Goal: Task Accomplishment & Management: Manage account settings

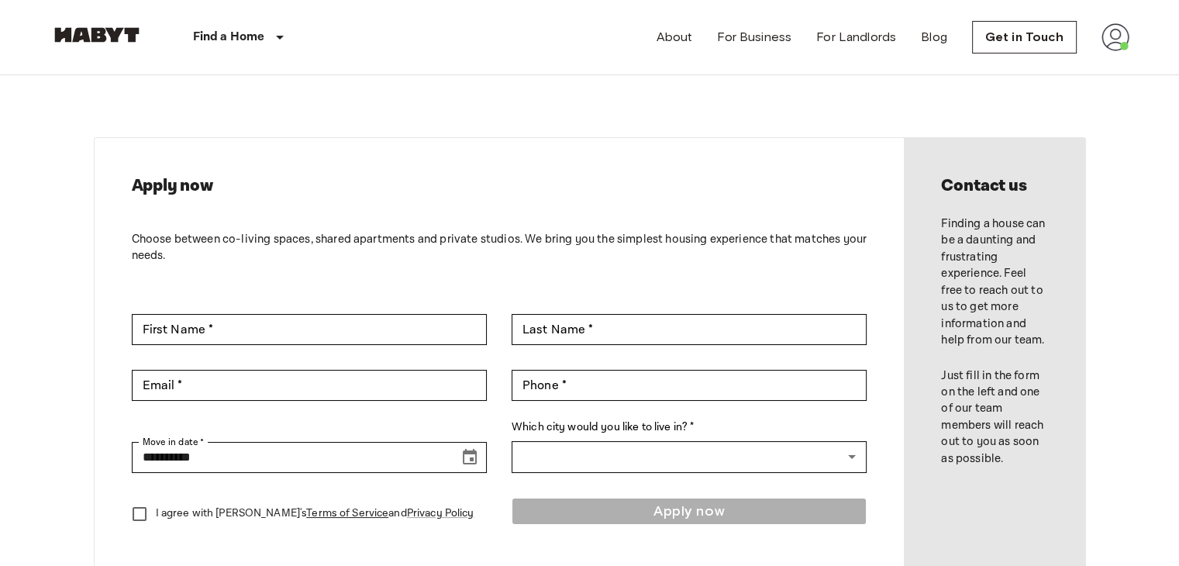
click at [1109, 45] on img at bounding box center [1116, 37] width 28 height 28
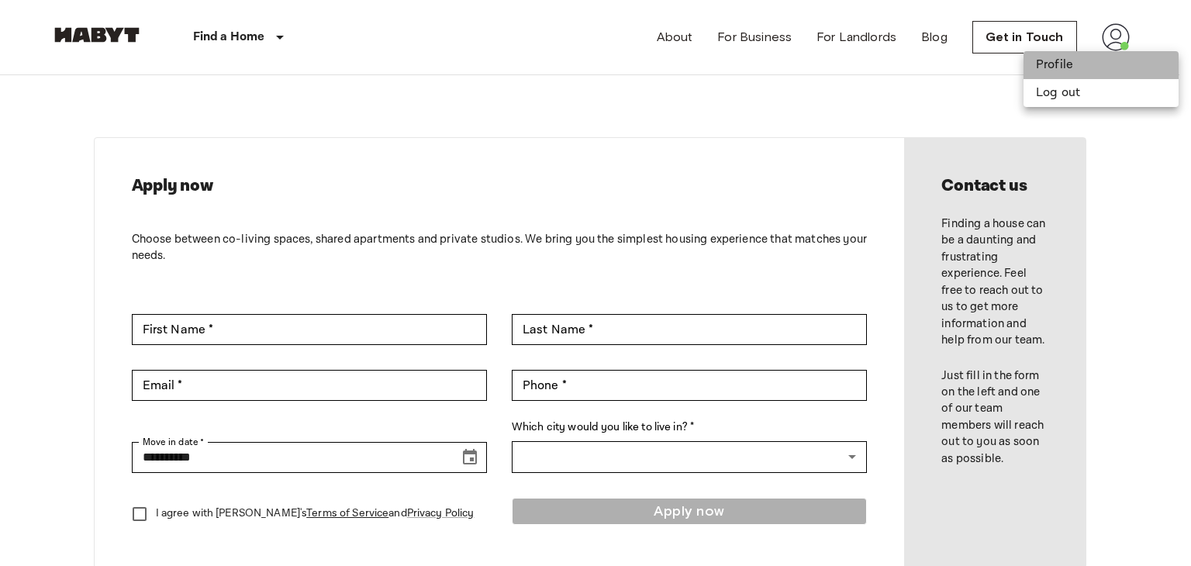
click at [1089, 56] on li "Profile" at bounding box center [1100, 65] width 155 height 28
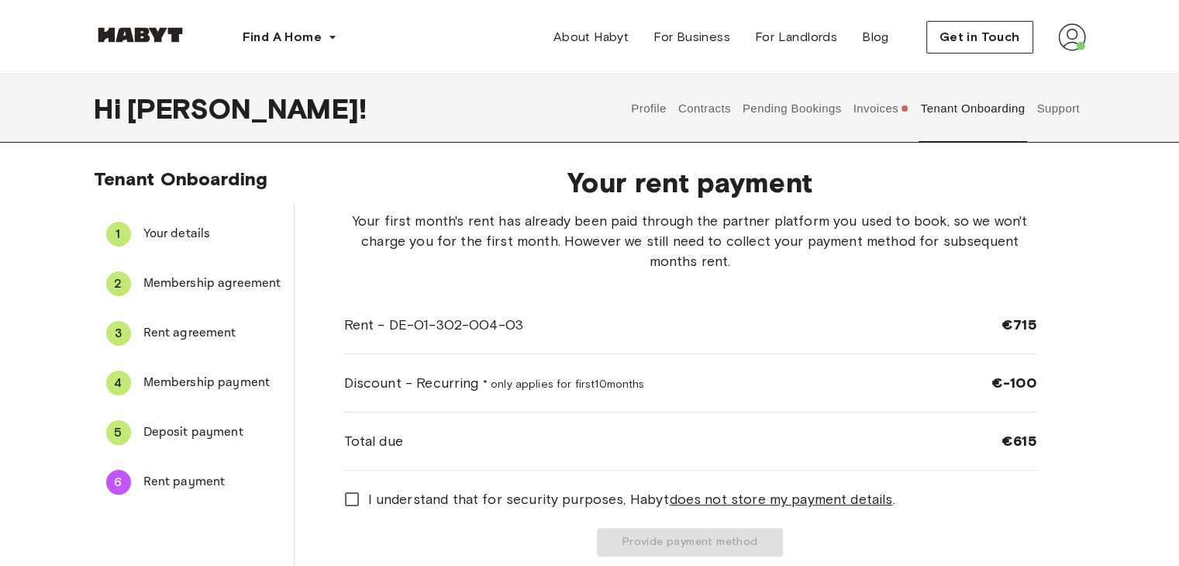
click at [879, 109] on button "Invoices" at bounding box center [881, 108] width 60 height 68
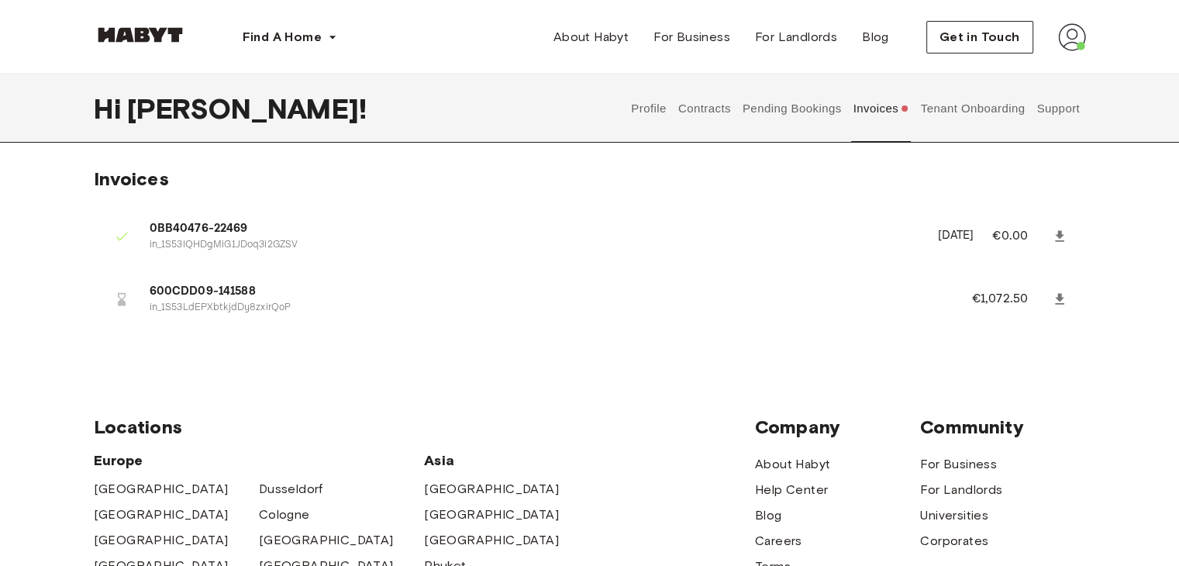
click at [802, 98] on button "Pending Bookings" at bounding box center [791, 108] width 103 height 68
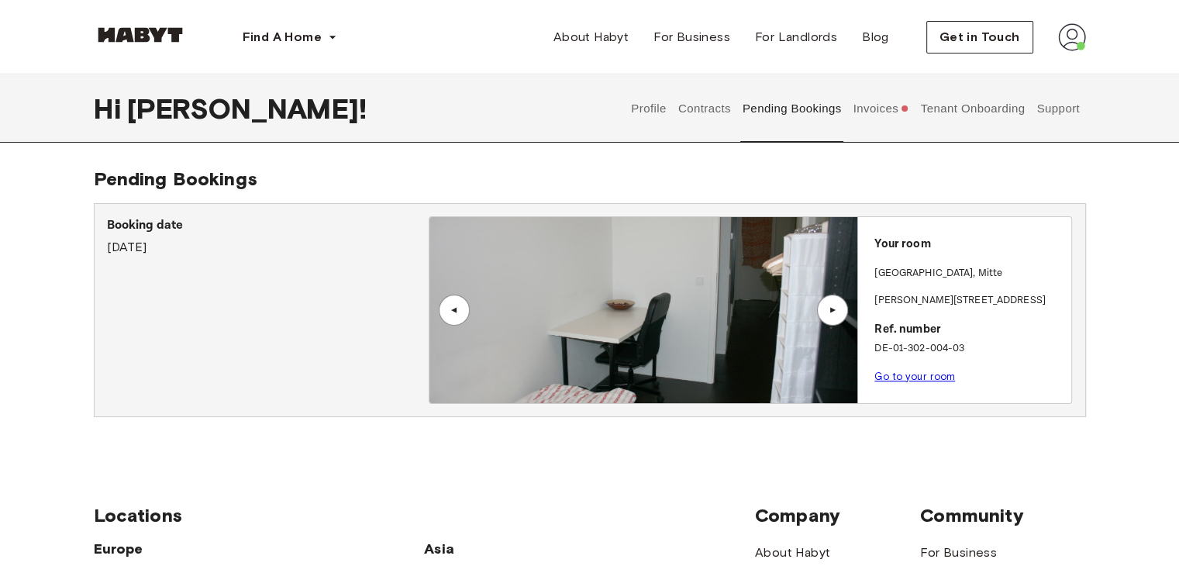
click at [977, 109] on button "Tenant Onboarding" at bounding box center [973, 108] width 109 height 68
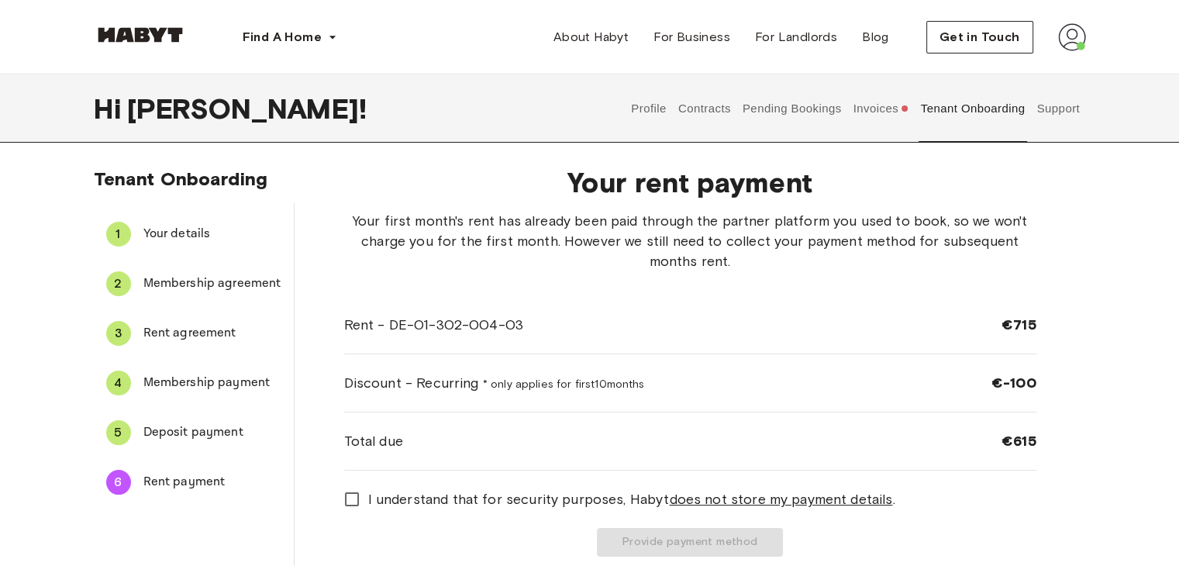
click at [1123, 327] on div "Tenant Onboarding 1 Your details 2 Membership agreement 3 Rent agreement 4 Memb…" at bounding box center [590, 368] width 1116 height 402
click at [876, 106] on button "Invoices" at bounding box center [881, 108] width 60 height 68
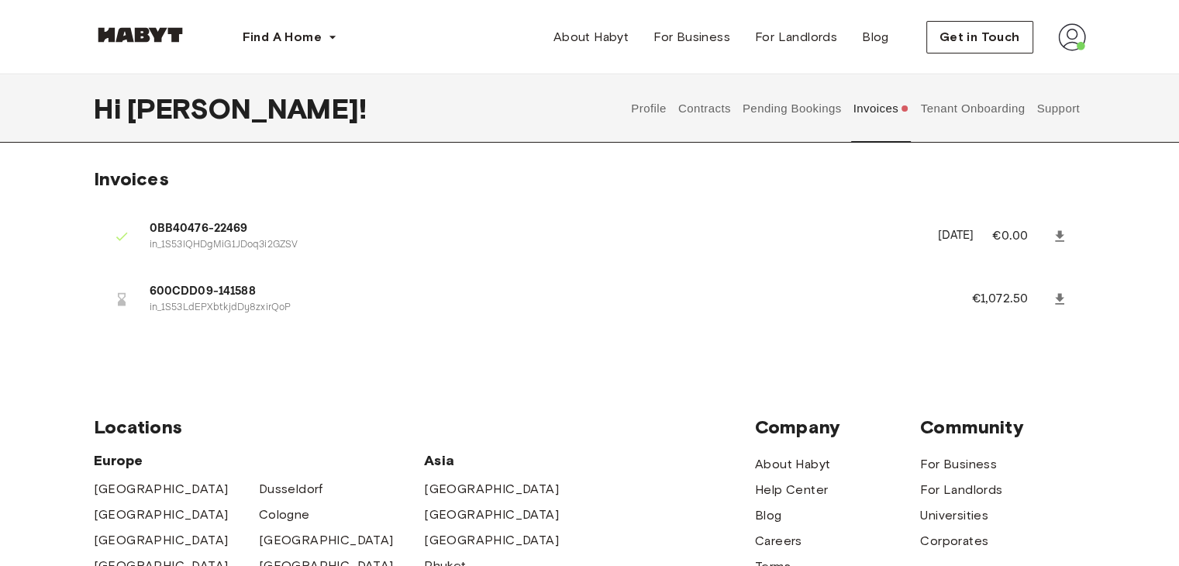
click at [802, 117] on button "Pending Bookings" at bounding box center [791, 108] width 103 height 68
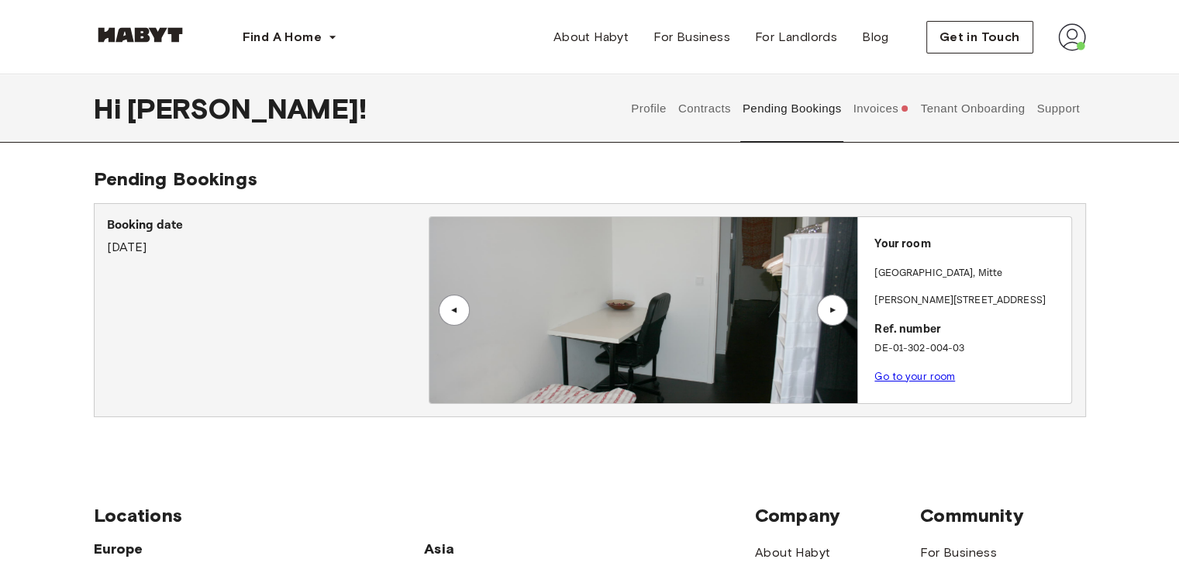
click at [700, 118] on button "Contracts" at bounding box center [704, 108] width 57 height 68
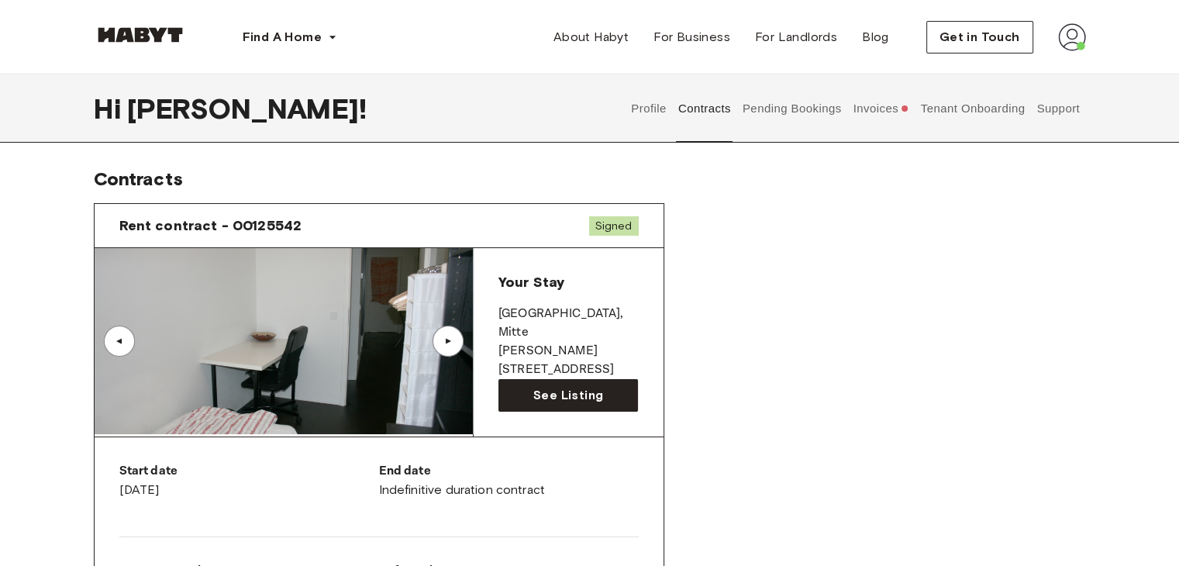
click at [640, 119] on button "Profile" at bounding box center [650, 108] width 40 height 68
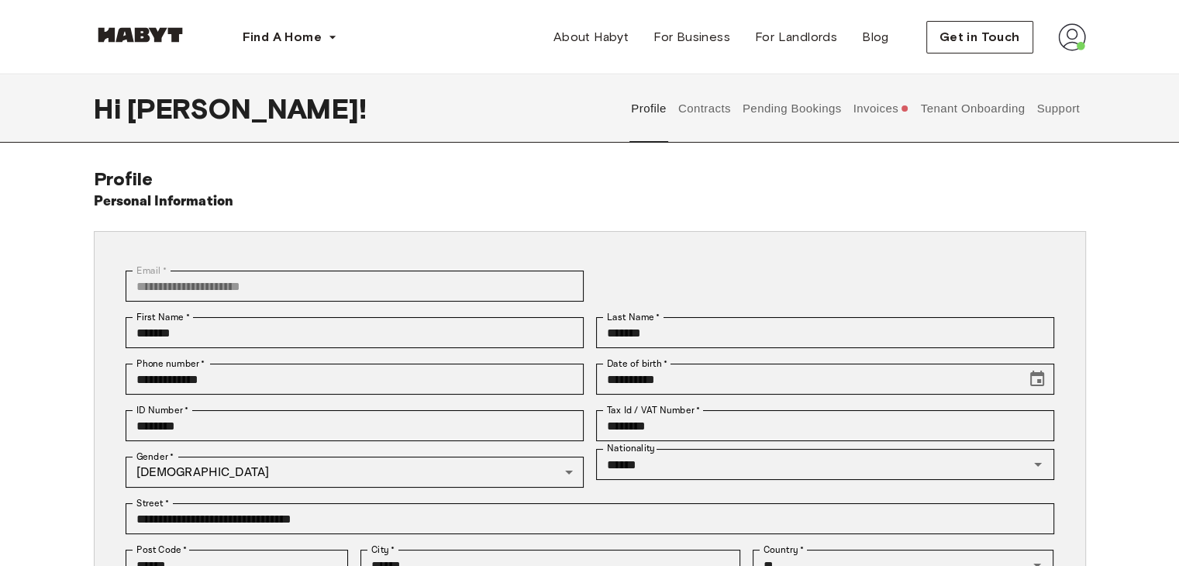
click at [1062, 102] on button "Support" at bounding box center [1058, 108] width 47 height 68
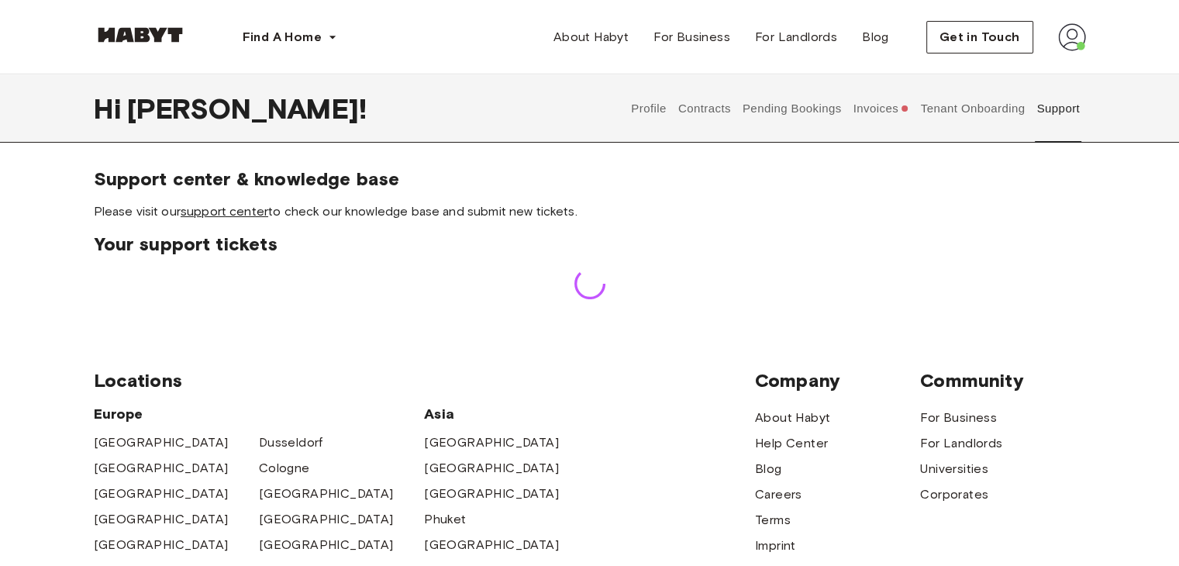
click at [240, 212] on link "support center" at bounding box center [225, 211] width 88 height 15
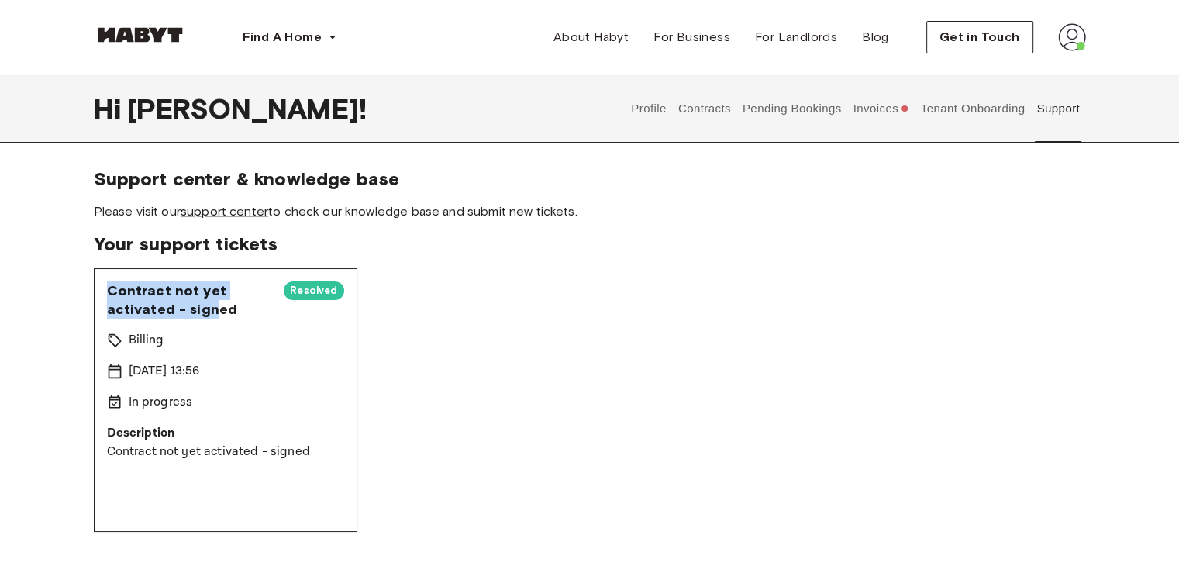
drag, startPoint x: 110, startPoint y: 292, endPoint x: 212, endPoint y: 305, distance: 103.2
click at [212, 305] on span "Contract not yet activated - signed" at bounding box center [189, 299] width 165 height 37
click at [239, 305] on span "Contract not yet activated - signed" at bounding box center [189, 299] width 165 height 37
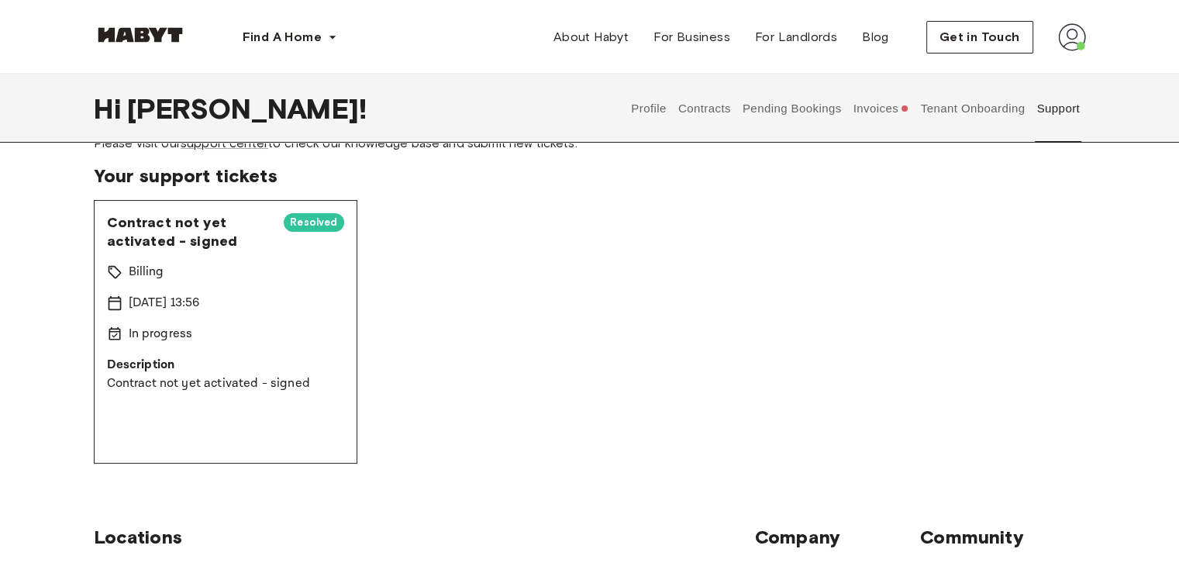
scroll to position [37, 0]
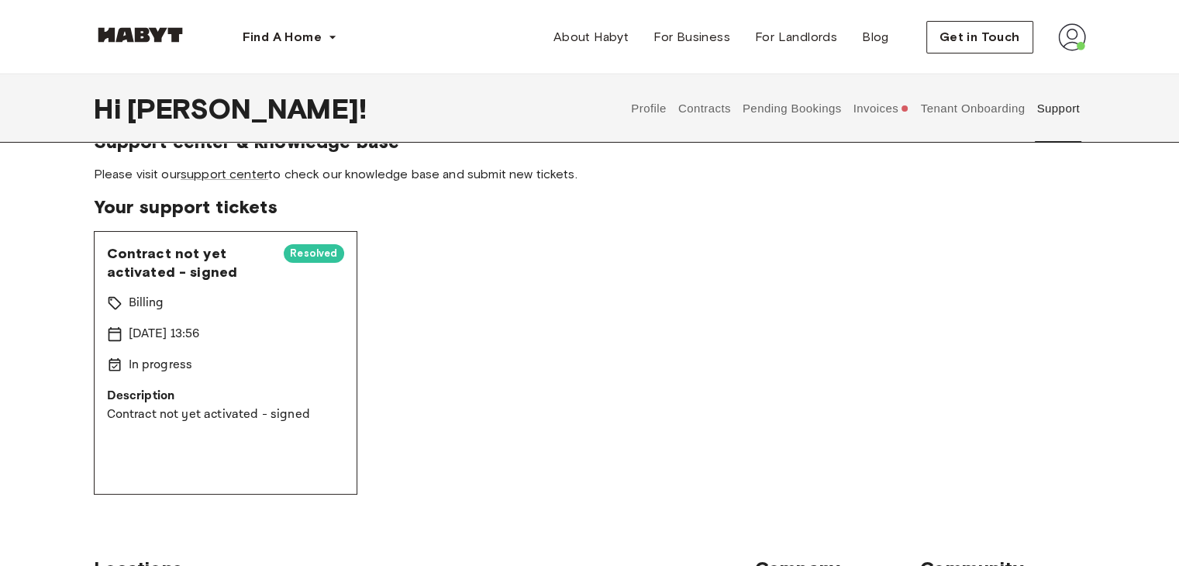
click at [216, 277] on span "Contract not yet activated - signed" at bounding box center [189, 262] width 165 height 37
click at [297, 249] on span "Resolved" at bounding box center [314, 254] width 60 height 16
click at [189, 264] on span "Contract not yet activated - signed" at bounding box center [189, 262] width 165 height 37
click at [154, 251] on span "Contract not yet activated - signed" at bounding box center [189, 262] width 165 height 37
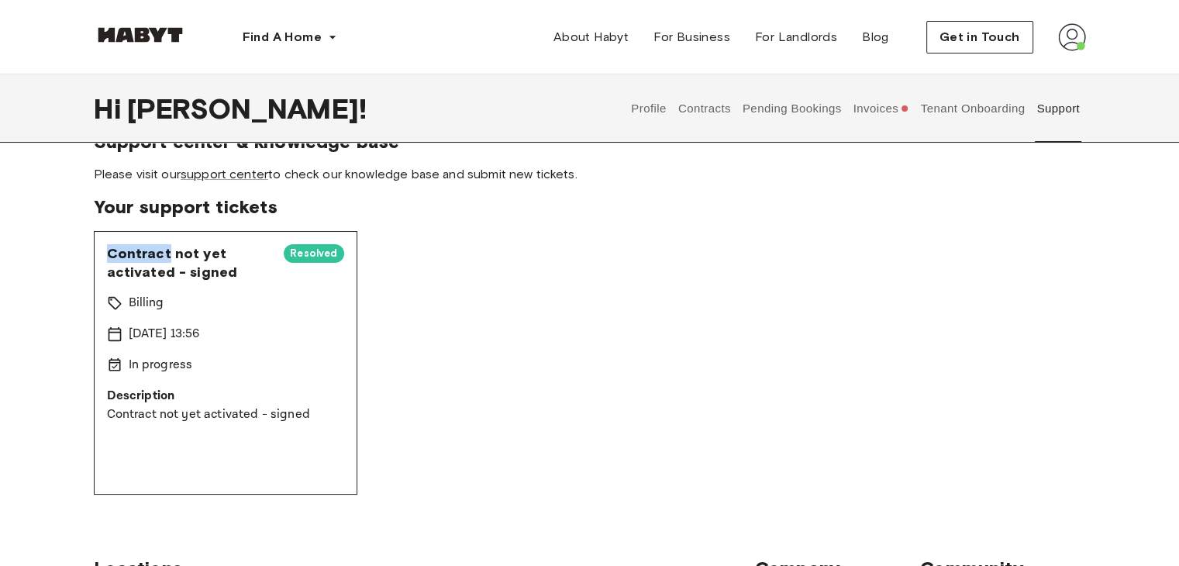
click at [154, 251] on span "Contract not yet activated - signed" at bounding box center [189, 262] width 165 height 37
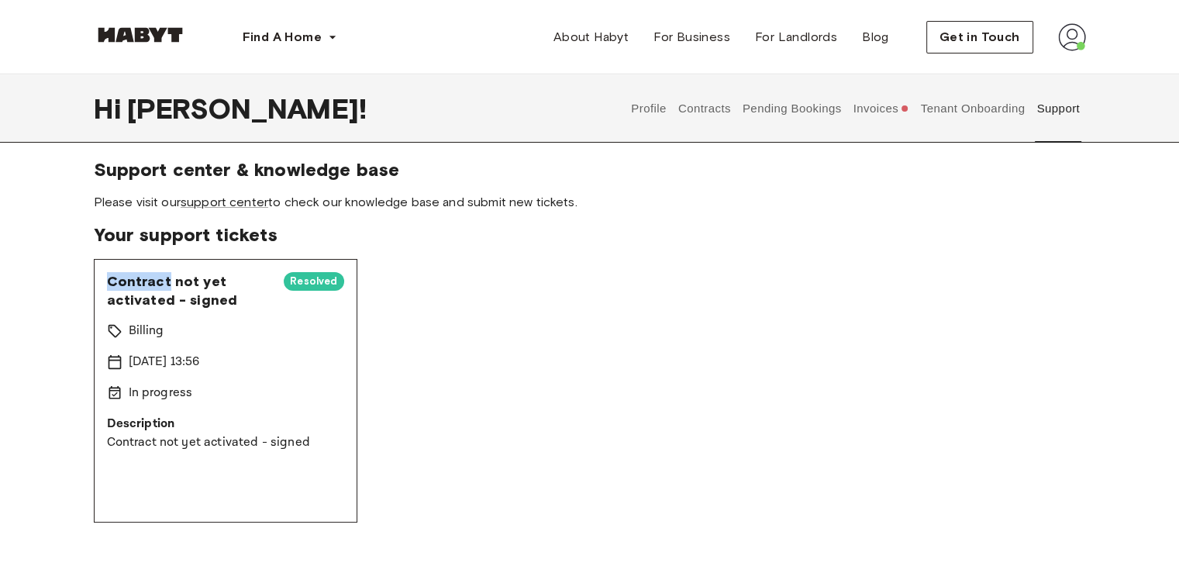
scroll to position [9, 0]
click at [214, 343] on div "Contract not yet activated - signed Resolved Billing 11 Sep 2025 13:56 In progr…" at bounding box center [226, 392] width 264 height 264
click at [111, 392] on icon at bounding box center [115, 394] width 16 height 16
click at [112, 423] on p "Description" at bounding box center [225, 425] width 237 height 19
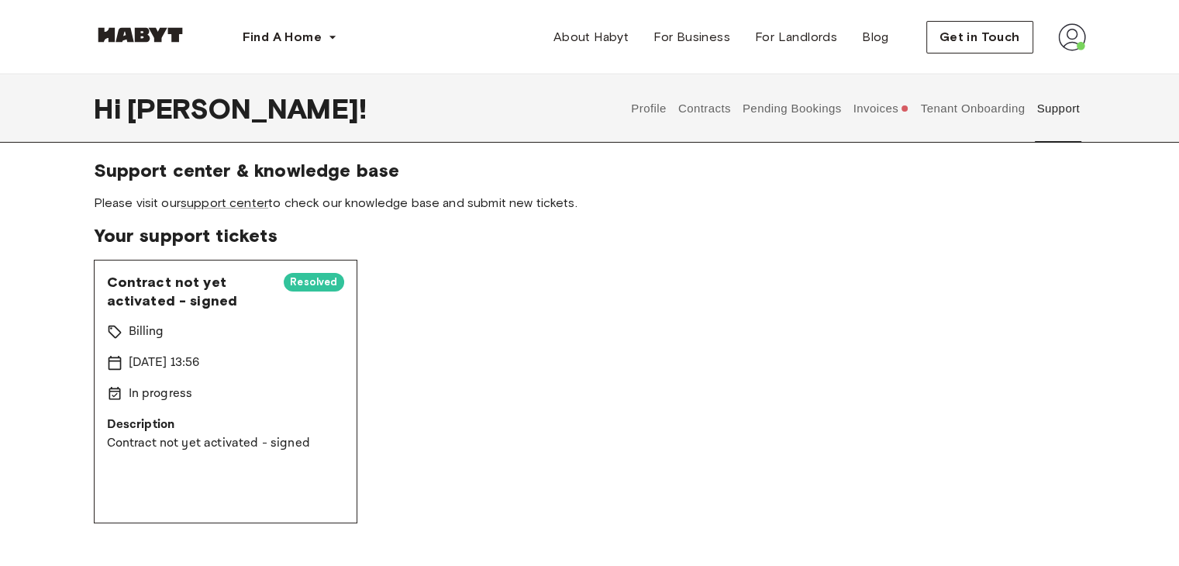
click at [114, 330] on icon at bounding box center [115, 332] width 16 height 16
click at [117, 361] on icon at bounding box center [115, 363] width 16 height 16
click at [153, 422] on p "Description" at bounding box center [225, 425] width 237 height 19
click at [226, 209] on link "support center" at bounding box center [225, 202] width 88 height 15
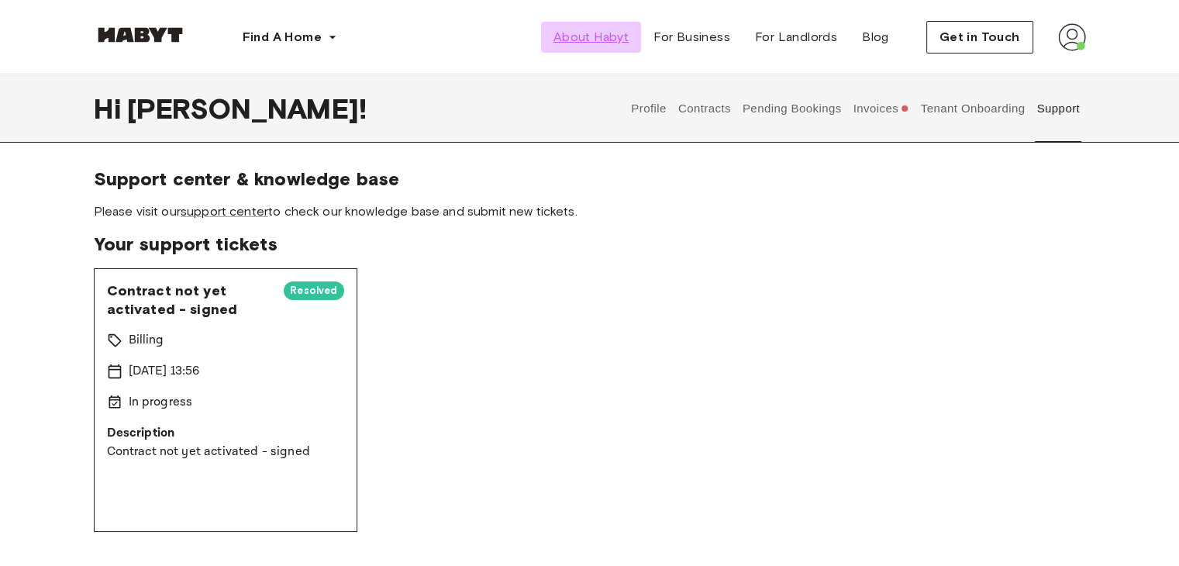
click at [629, 41] on span "About Habyt" at bounding box center [591, 37] width 75 height 19
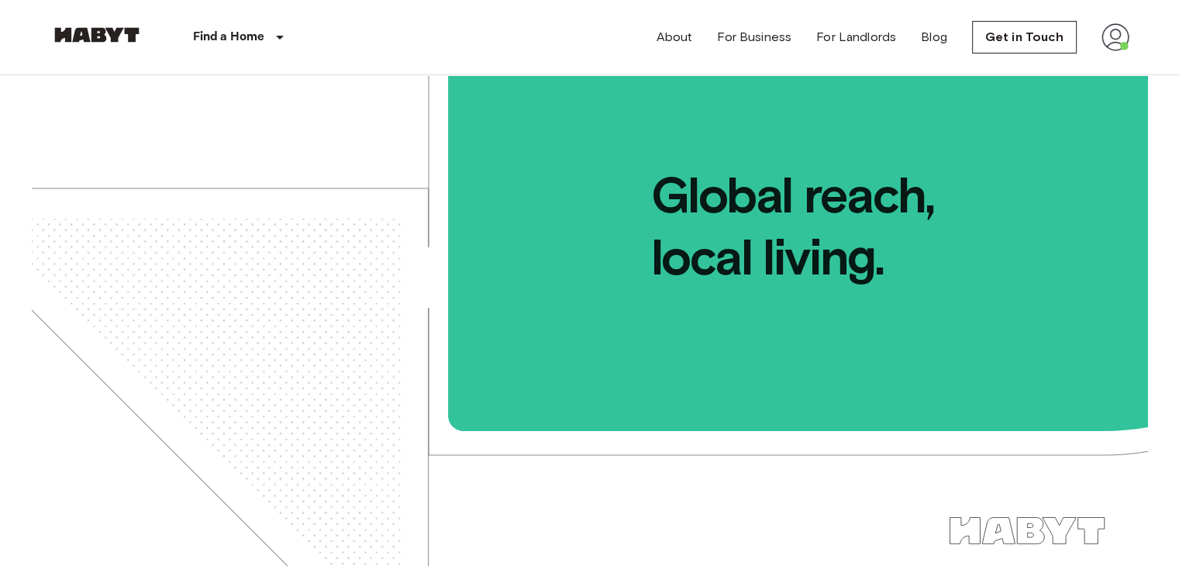
click at [1118, 40] on img at bounding box center [1116, 37] width 28 height 28
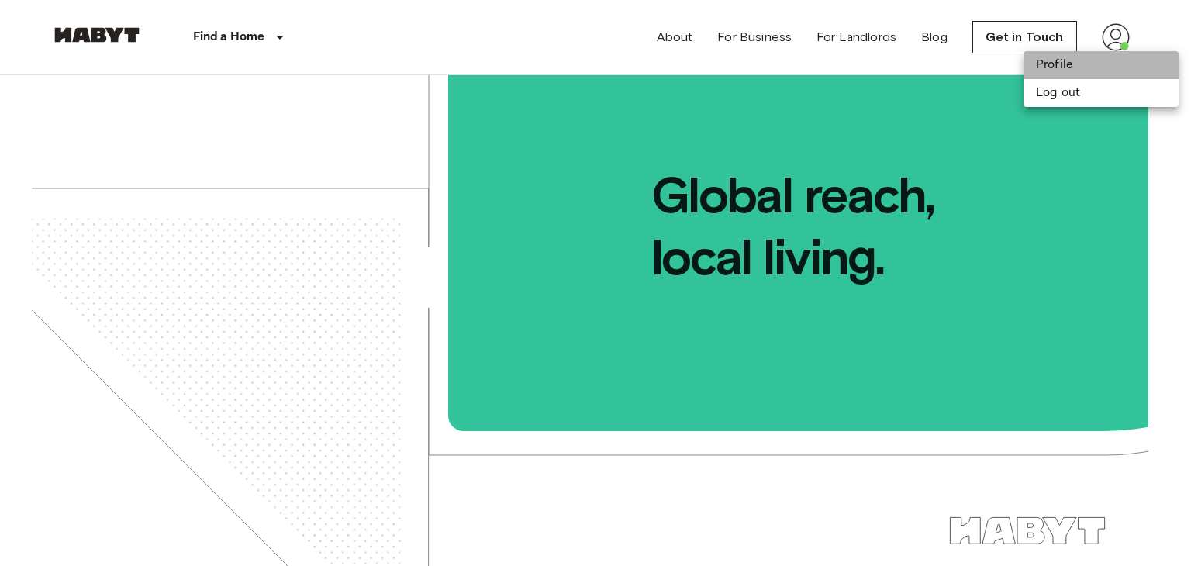
click at [1080, 70] on li "Profile" at bounding box center [1100, 65] width 155 height 28
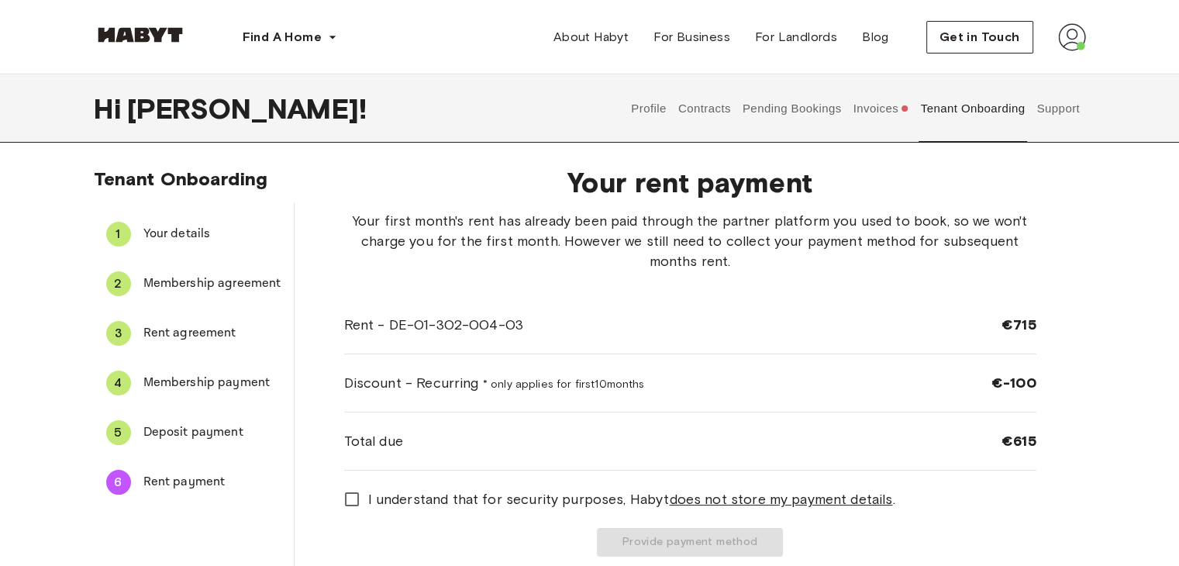
click at [1050, 116] on button "Support" at bounding box center [1058, 108] width 47 height 68
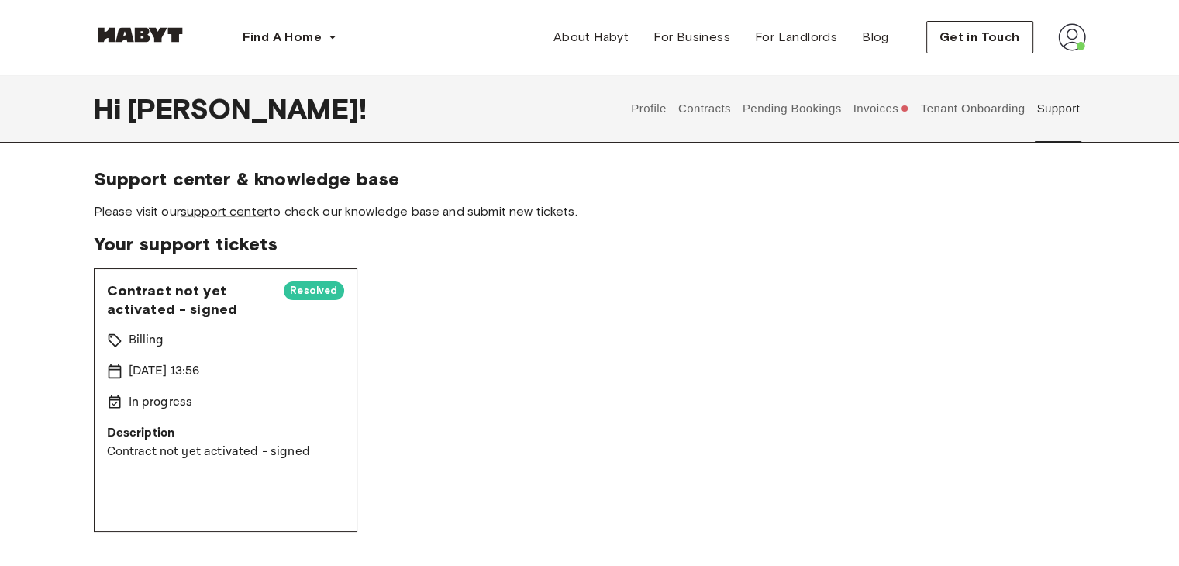
click at [968, 107] on button "Tenant Onboarding" at bounding box center [973, 108] width 109 height 68
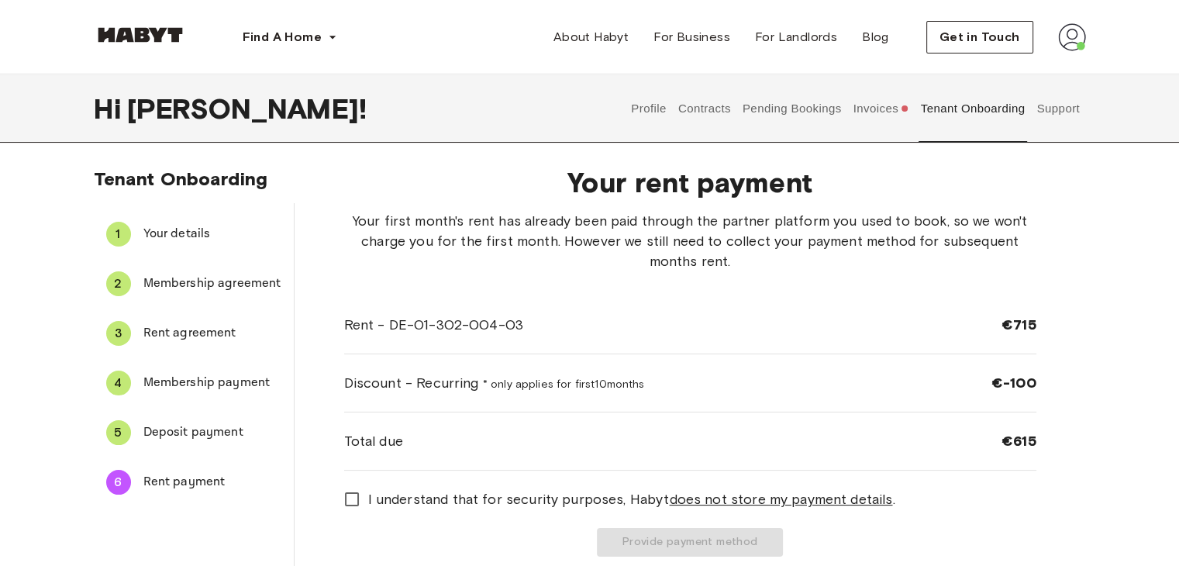
click at [893, 128] on button "Invoices" at bounding box center [881, 108] width 60 height 68
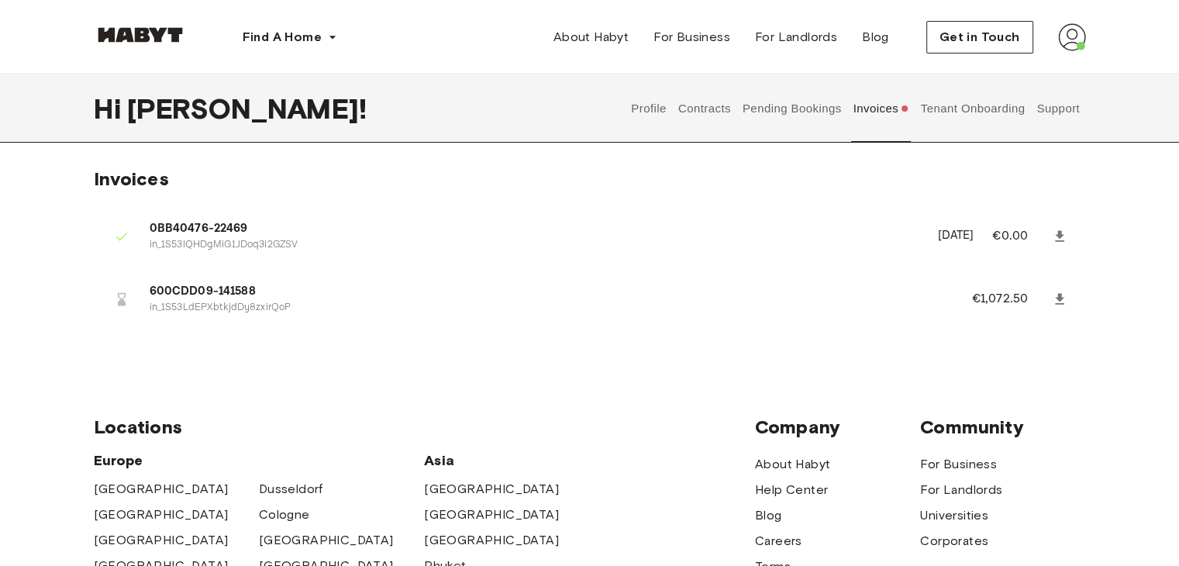
click at [798, 112] on button "Pending Bookings" at bounding box center [791, 108] width 103 height 68
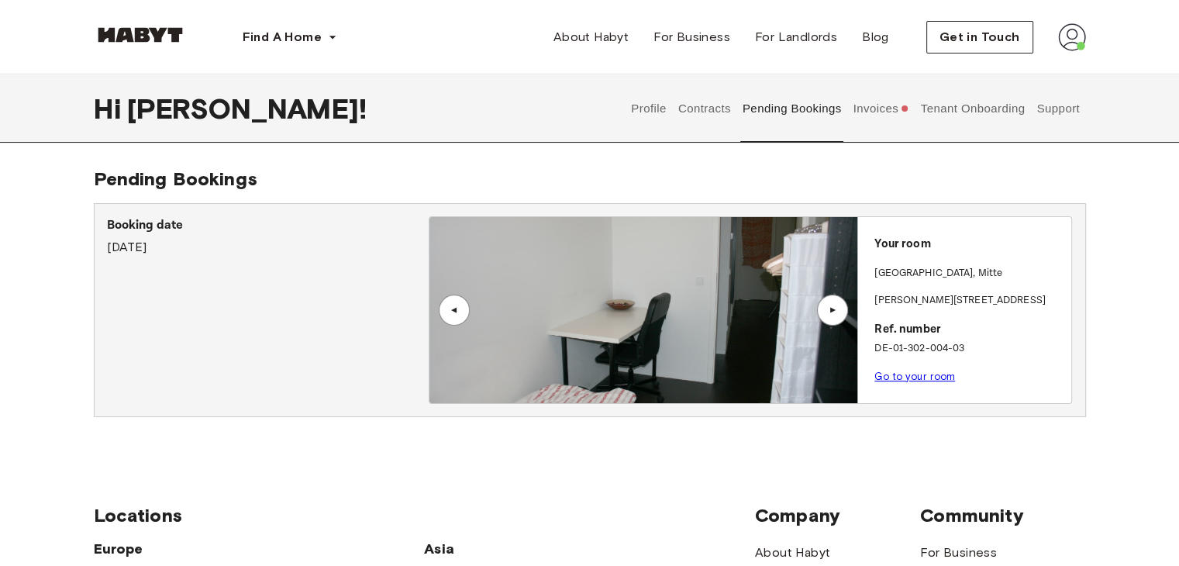
click at [716, 116] on button "Contracts" at bounding box center [704, 108] width 57 height 68
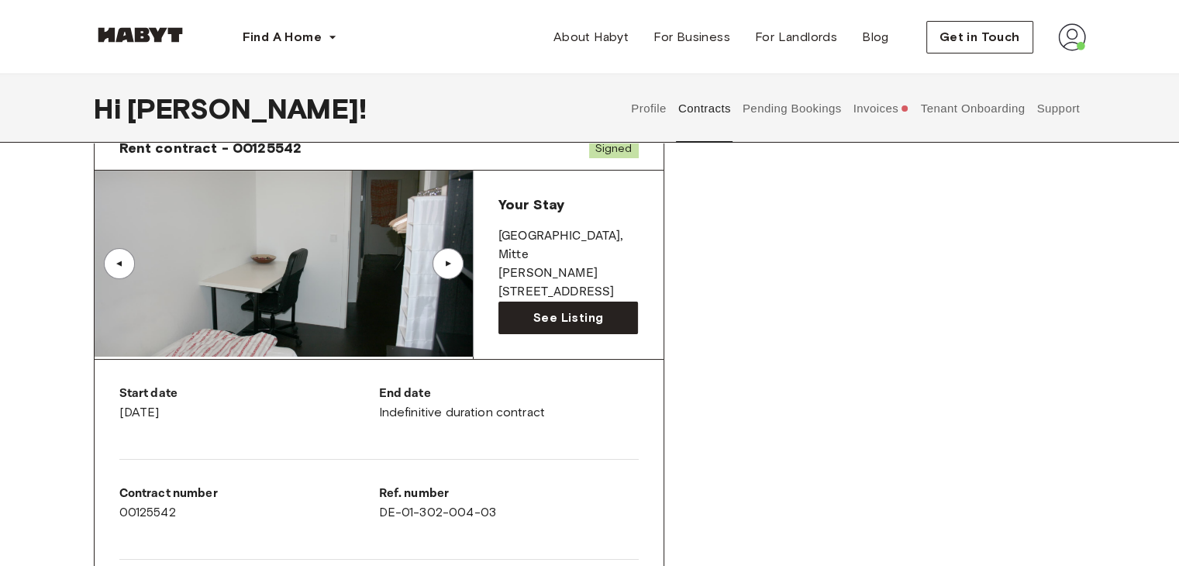
scroll to position [85, 0]
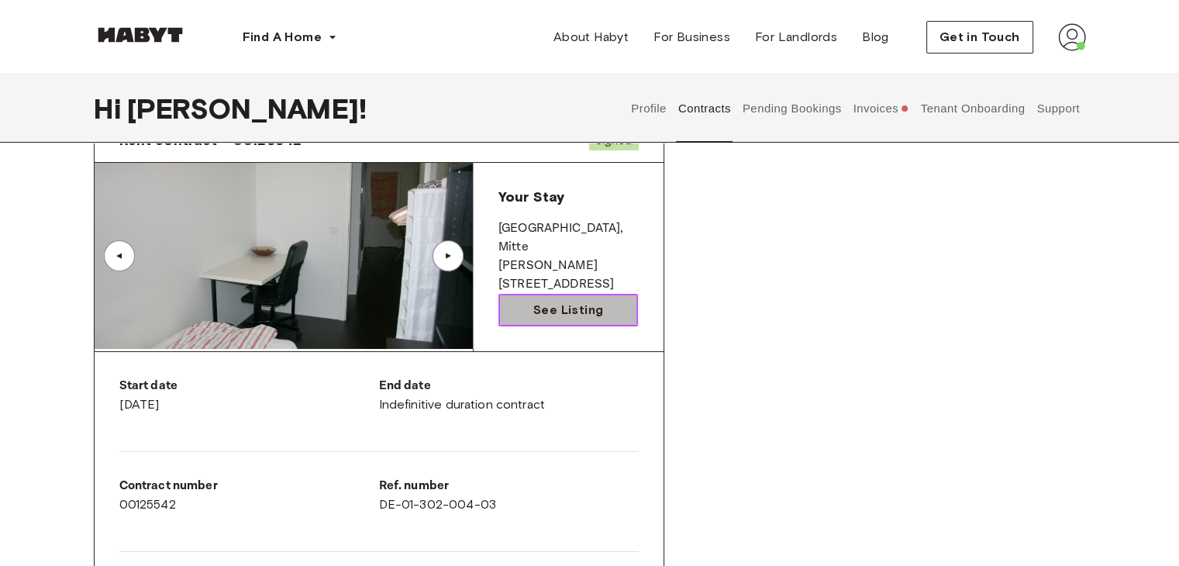
click at [541, 306] on span "See Listing" at bounding box center [568, 310] width 70 height 19
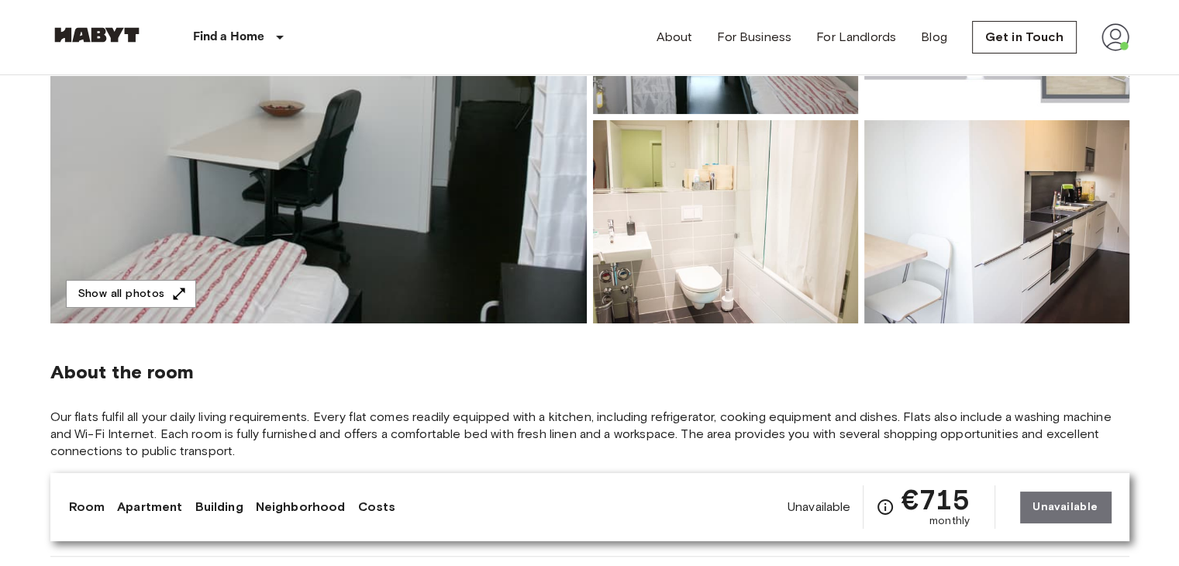
scroll to position [211, 0]
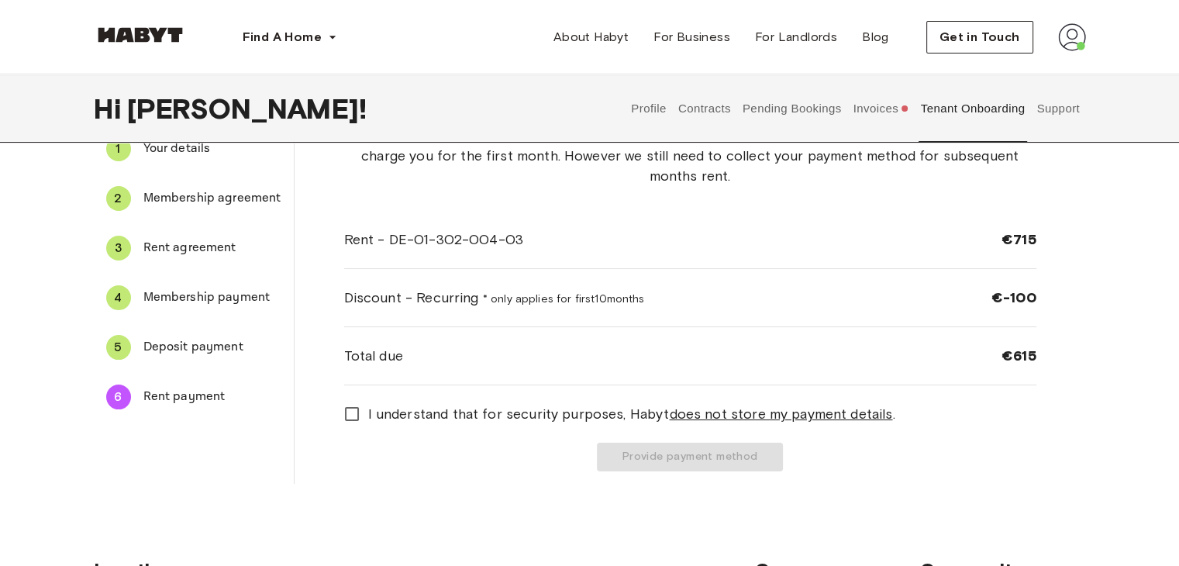
click at [642, 99] on button "Profile" at bounding box center [650, 108] width 40 height 68
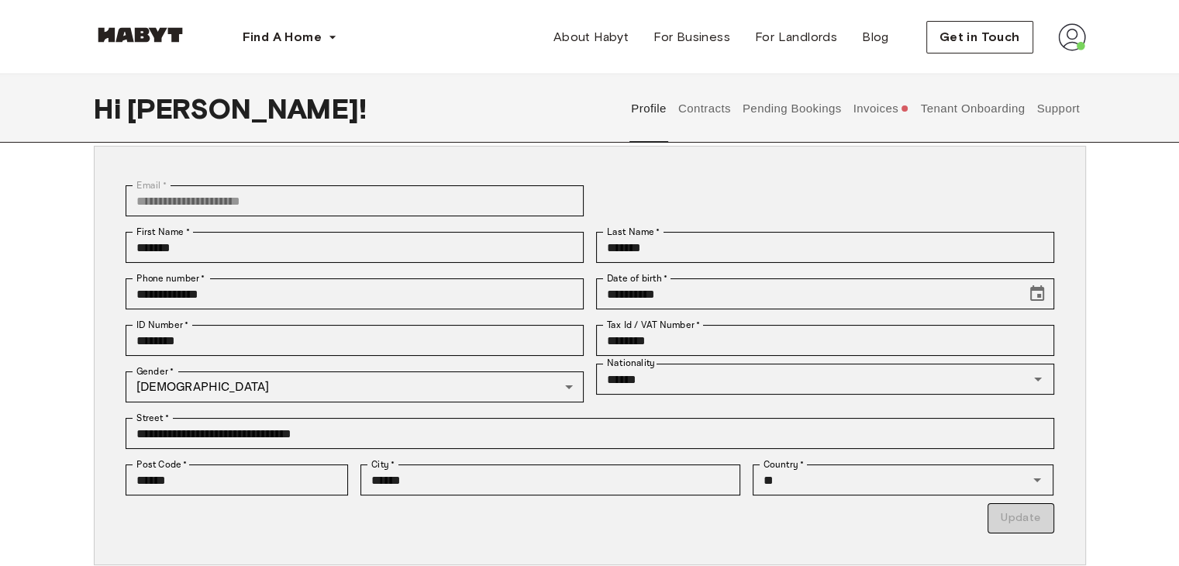
click at [818, 111] on button "Pending Bookings" at bounding box center [791, 108] width 103 height 68
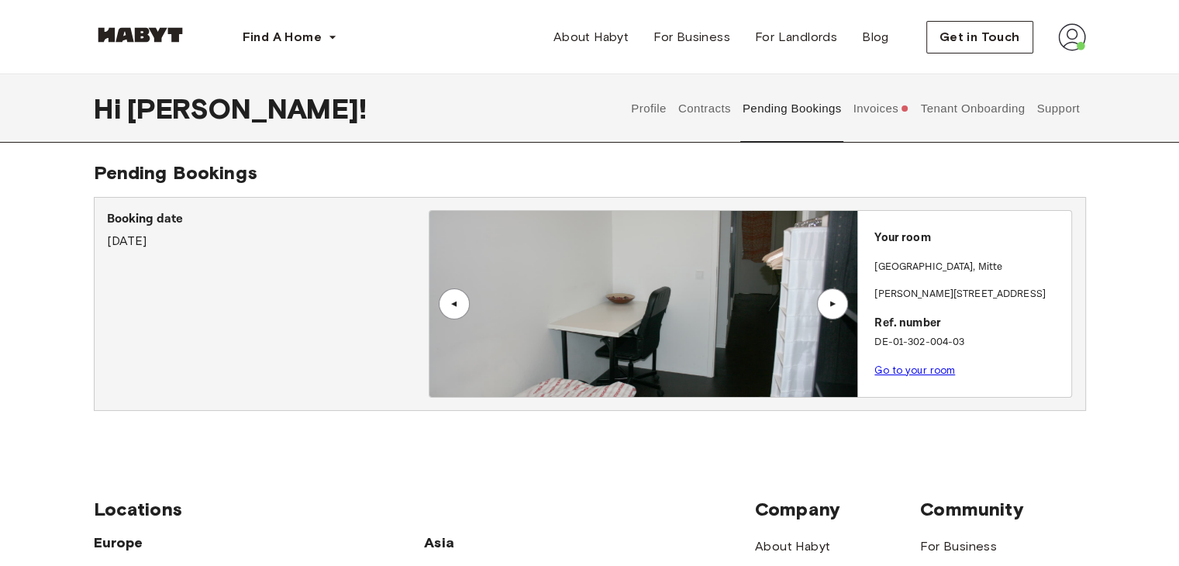
scroll to position [9, 0]
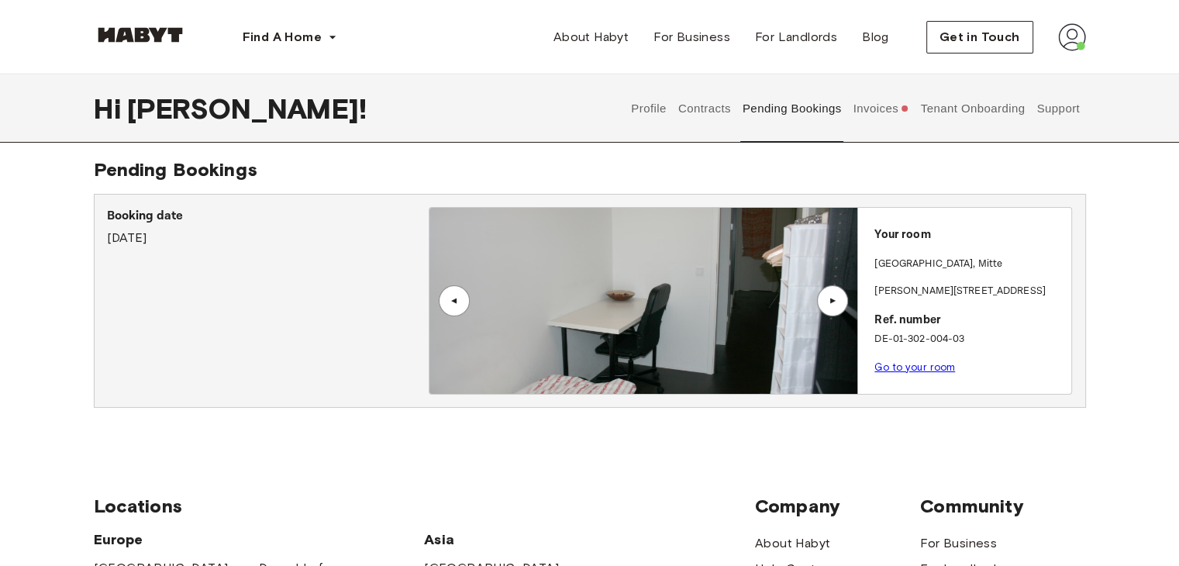
click at [914, 366] on link "Go to your room" at bounding box center [915, 367] width 81 height 12
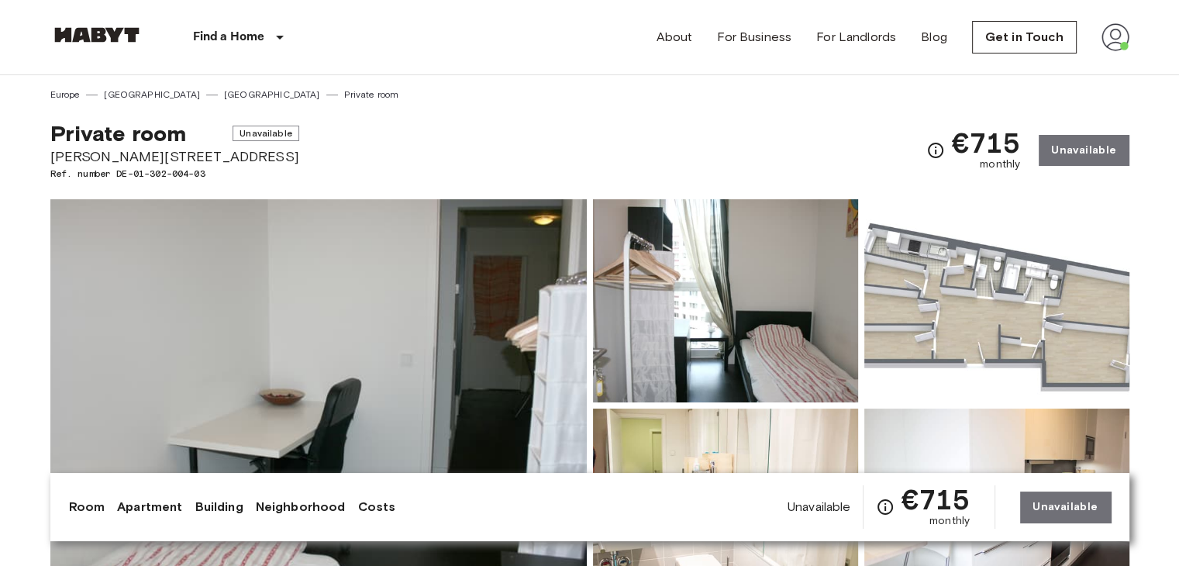
click at [1120, 38] on img at bounding box center [1116, 37] width 28 height 28
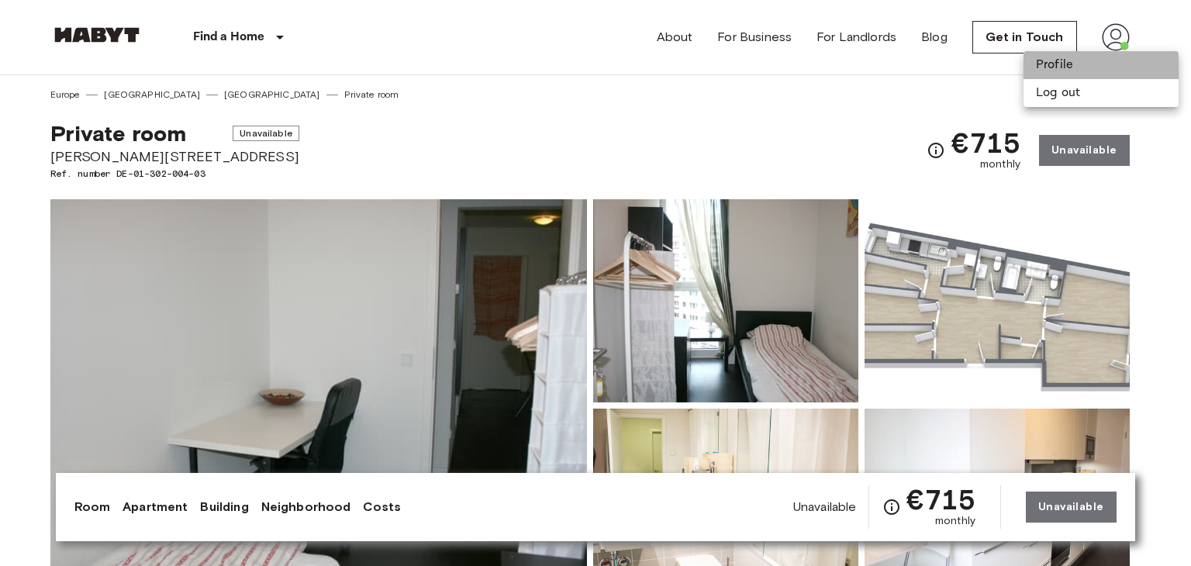
click at [1091, 65] on li "Profile" at bounding box center [1100, 65] width 155 height 28
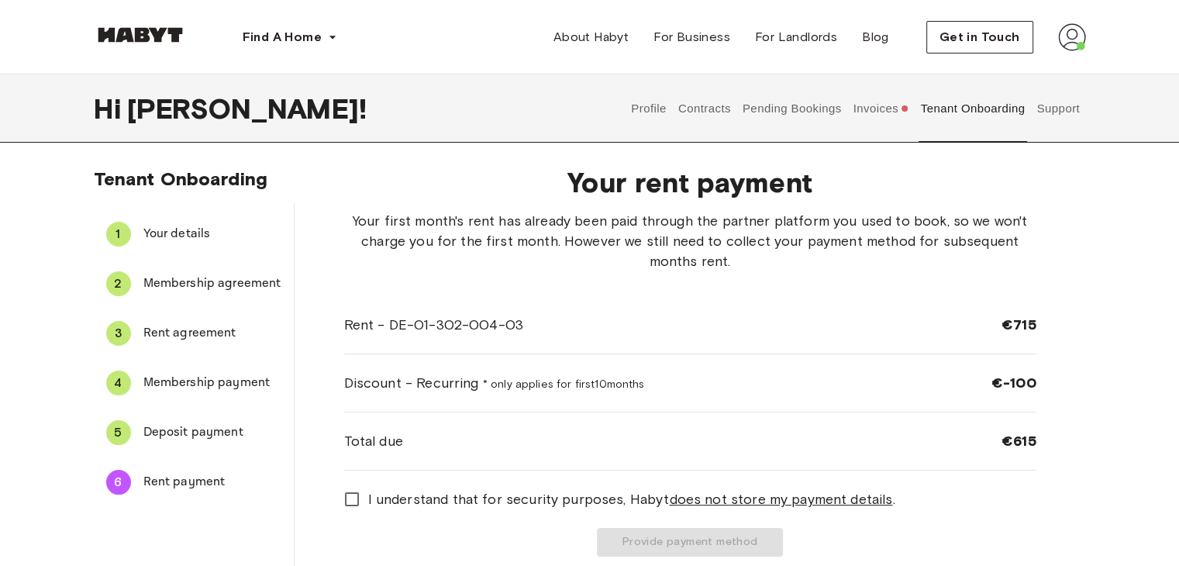
click at [1059, 112] on button "Support" at bounding box center [1058, 108] width 47 height 68
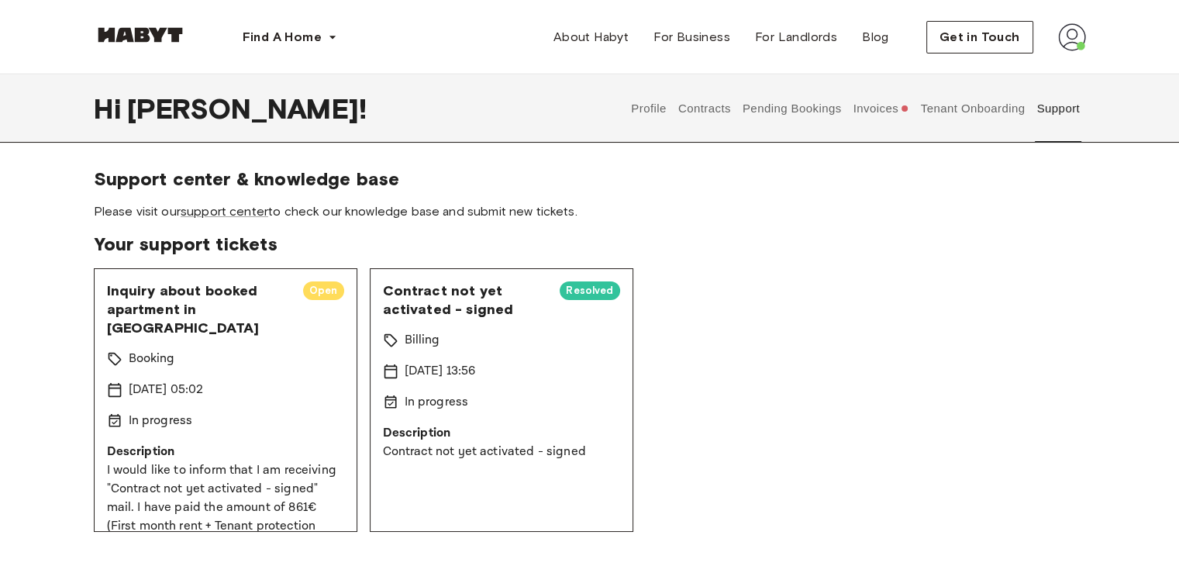
click at [969, 468] on div "Inquiry about booked apartment in Berlin Open Booking 16 Sep 2025 05:02 In prog…" at bounding box center [590, 400] width 992 height 264
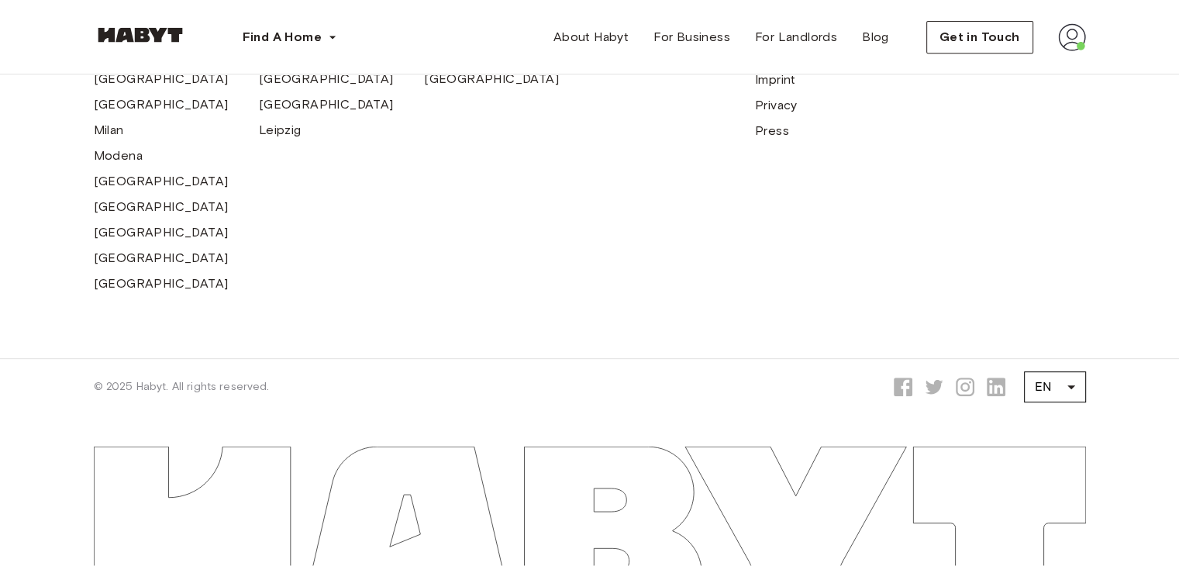
click at [701, 340] on div "Locations Europe Amsterdam Berlin Frankfurt Hamburg Lisbon Madrid Milan Modena …" at bounding box center [590, 99] width 992 height 517
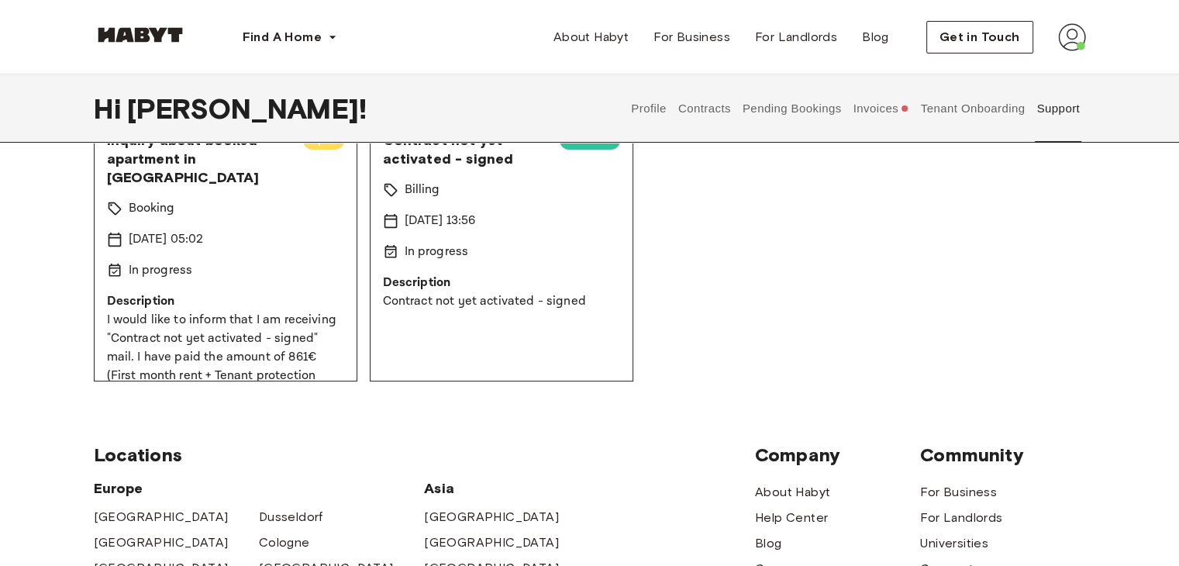
scroll to position [0, 0]
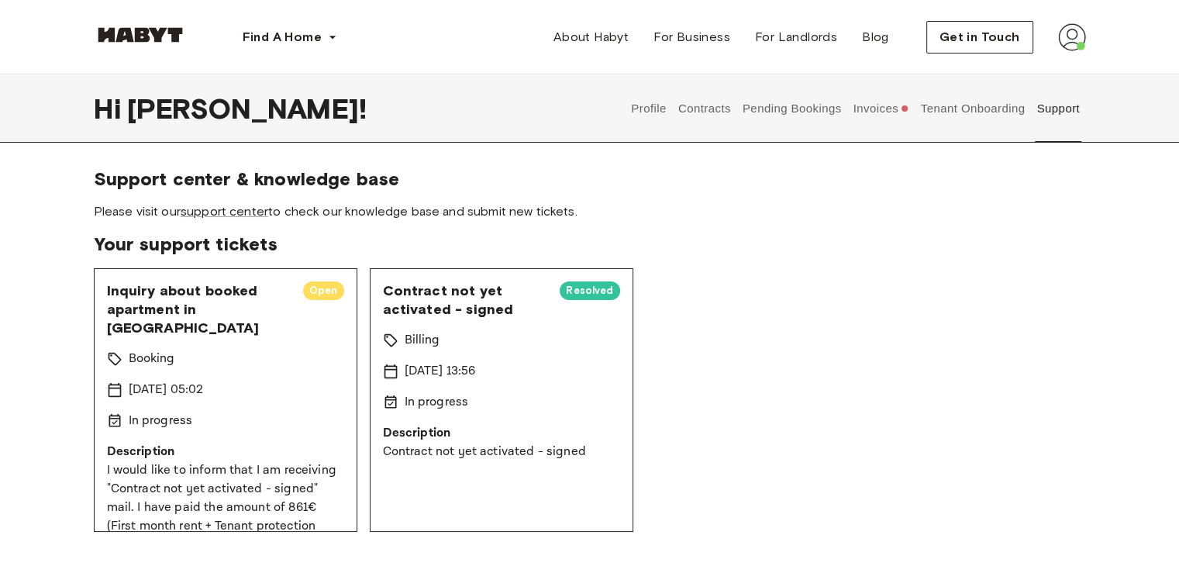
click at [878, 116] on button "Invoices" at bounding box center [881, 108] width 60 height 68
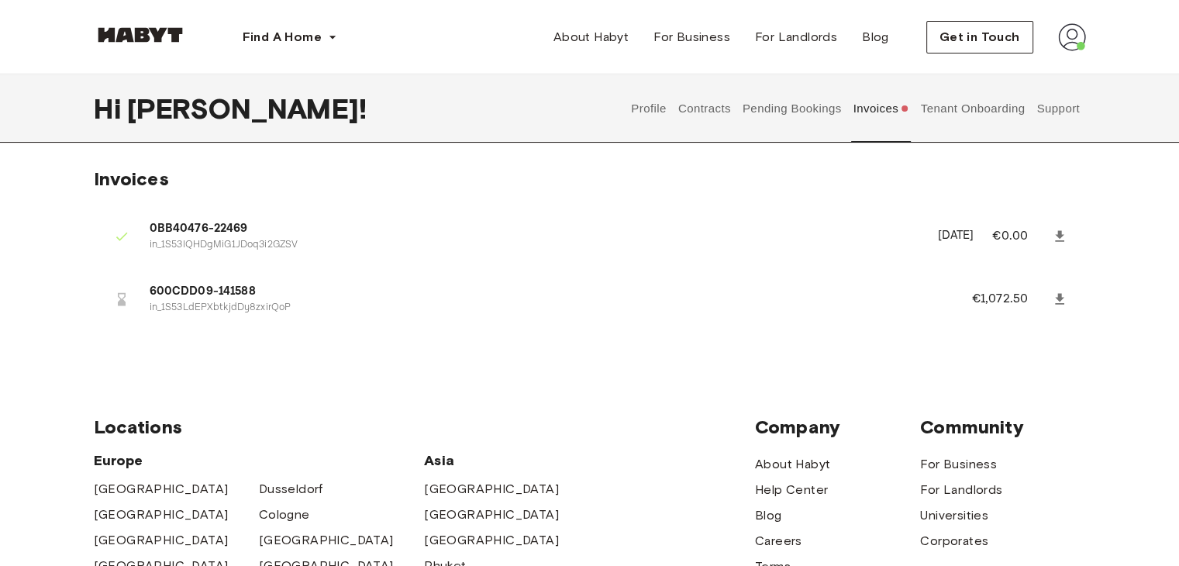
click at [955, 107] on button "Tenant Onboarding" at bounding box center [973, 108] width 109 height 68
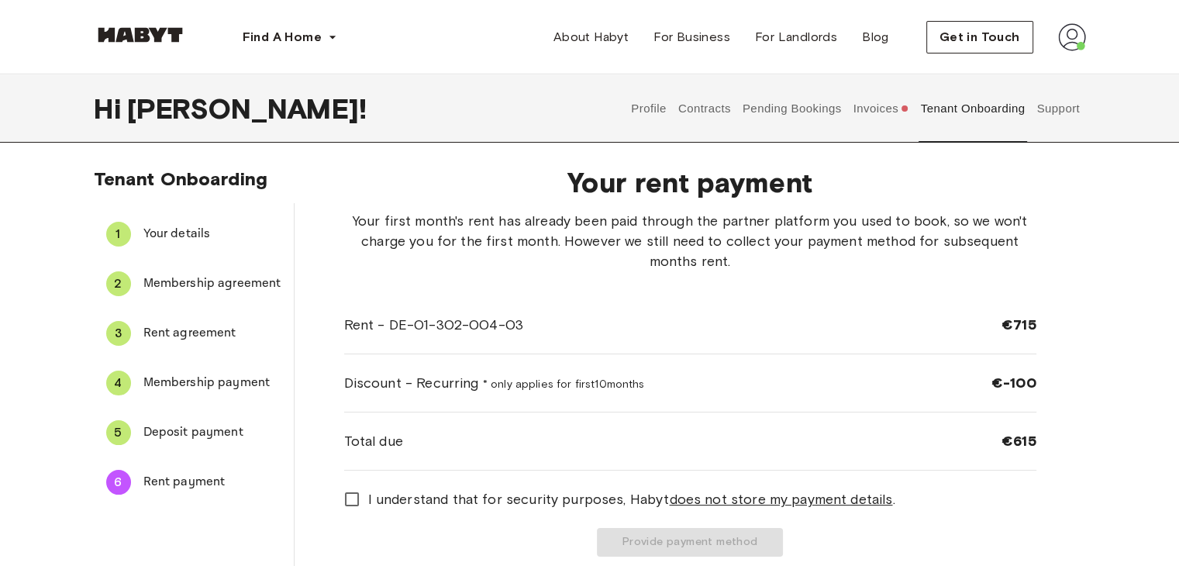
drag, startPoint x: 484, startPoint y: 385, endPoint x: 651, endPoint y: 391, distance: 167.6
click at [651, 391] on div "Discount - Recurring * only applies for first 10 months €-100" at bounding box center [690, 383] width 692 height 58
click at [1116, 426] on div "Tenant Onboarding 1 Your details 2 Membership agreement 3 Rent agreement 4 Memb…" at bounding box center [590, 368] width 1116 height 402
